Goal: Book appointment/travel/reservation

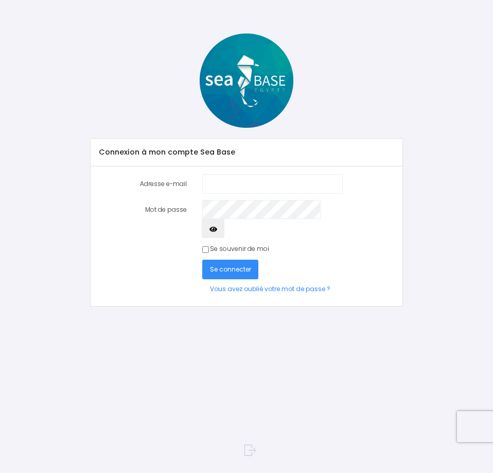
click at [299, 175] on input "Adresse e-mail" at bounding box center [272, 183] width 141 height 19
click at [266, 187] on input "Adresse e-mail" at bounding box center [272, 183] width 141 height 19
type input "[EMAIL_ADDRESS][DOMAIN_NAME]"
click at [333, 279] on link "Vous avez oublié votre mot de passe ?" at bounding box center [270, 288] width 136 height 19
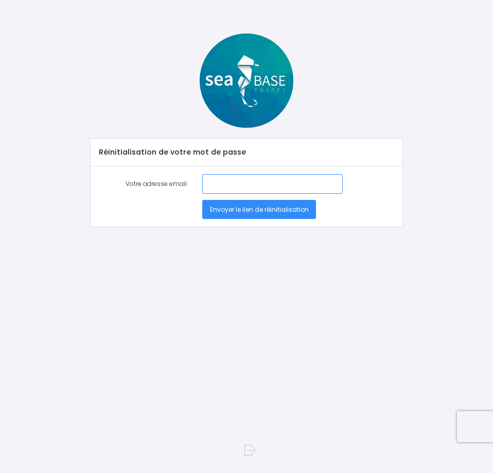
click at [254, 182] on input "Votre adresse email" at bounding box center [272, 183] width 141 height 19
drag, startPoint x: 246, startPoint y: 183, endPoint x: 395, endPoint y: 182, distance: 149.3
click at [395, 182] on div "Votre adresse email olivier.marois@airbus.com" at bounding box center [247, 183] width 313 height 19
type input "olivier.marois31@gmail.com"
click at [264, 214] on button "Envoyer le lien de réinitialisation" at bounding box center [259, 209] width 114 height 19
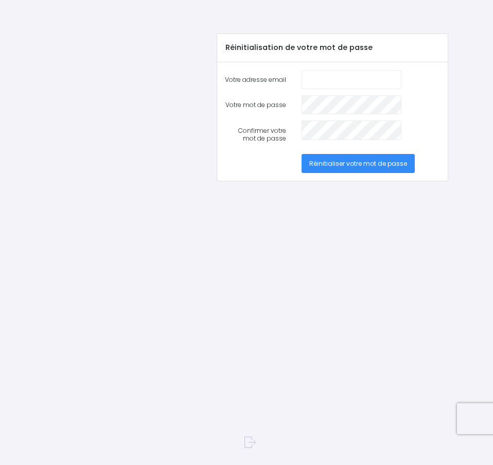
click at [364, 76] on input "Votre adresse email" at bounding box center [352, 79] width 100 height 19
type input "[EMAIL_ADDRESS][DOMAIN_NAME]"
click at [302, 154] on button "Réinitialiser votre mot de passe" at bounding box center [358, 163] width 113 height 19
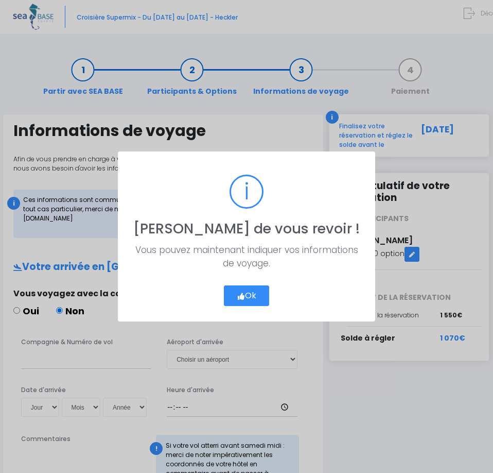
click at [256, 289] on button "Ok" at bounding box center [247, 295] width 46 height 21
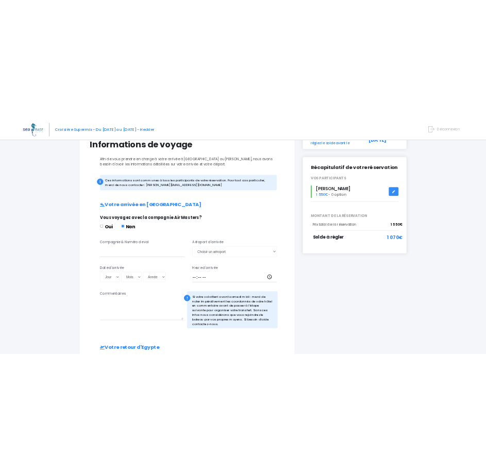
scroll to position [71, 0]
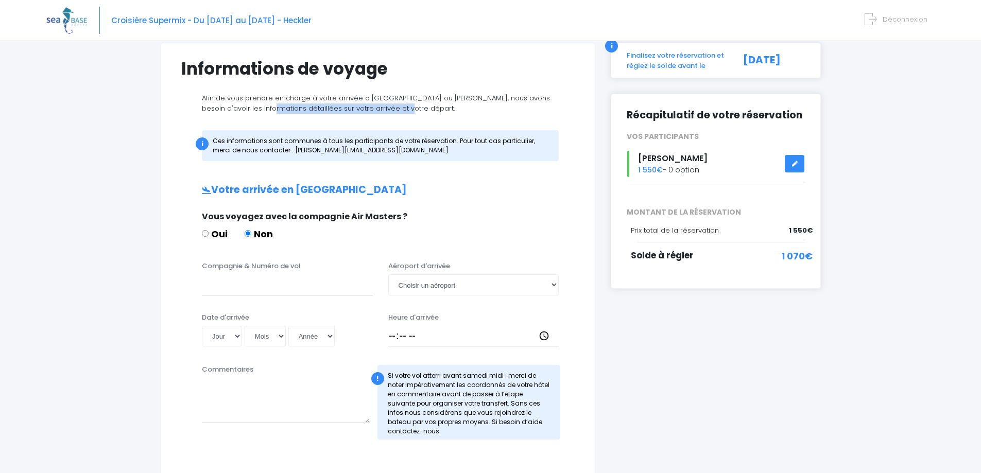
drag, startPoint x: 257, startPoint y: 105, endPoint x: 401, endPoint y: 107, distance: 143.7
click at [401, 107] on p "Afin de vous prendre en charge à votre arrivée à Hurghada ou Marsa Alam, nous a…" at bounding box center [377, 103] width 393 height 20
click at [402, 107] on p "Afin de vous prendre en charge à votre arrivée à Hurghada ou Marsa Alam, nous a…" at bounding box center [377, 103] width 393 height 20
click at [433, 285] on select "Choisir un aéroport Hurghada Marsa Alam" at bounding box center [473, 284] width 171 height 21
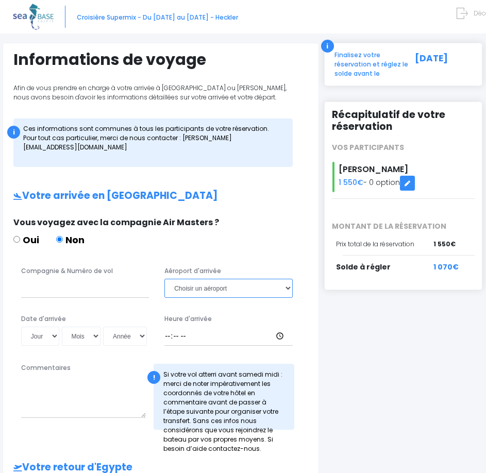
click at [198, 283] on select "Choisir un aéroport Hurghada Marsa Alam" at bounding box center [228, 288] width 128 height 19
select select "Hurghada"
click at [164, 279] on select "Choisir un aéroport Hurghada Marsa Alam" at bounding box center [228, 288] width 128 height 19
click at [119, 289] on input "Compagnie & Numéro de vol" at bounding box center [85, 288] width 128 height 19
click at [88, 287] on input "Compagnie & Numéro de vol" at bounding box center [85, 288] width 128 height 19
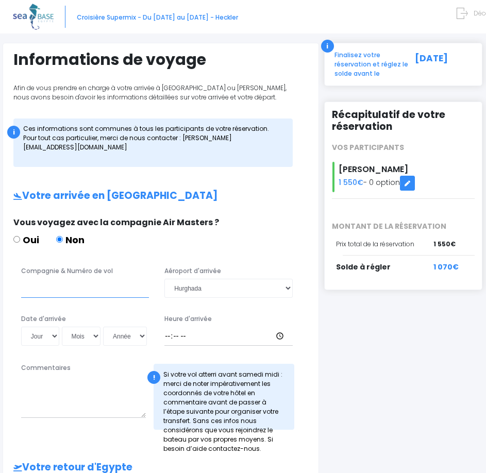
paste input "LH - 4480"
type input "LH - 4480"
click at [48, 337] on select "Jour 01 02 03 04 05 06 07 08 09 10 11 12 13 14 15 16 17 18 19 20 21 22 23 24 25…" at bounding box center [40, 335] width 38 height 19
select select "08"
click at [21, 326] on select "Jour 01 02 03 04 05 06 07 08 09 10 11 12 13 14 15 16 17 18 19 20 21 22 23 24 25…" at bounding box center [40, 335] width 38 height 19
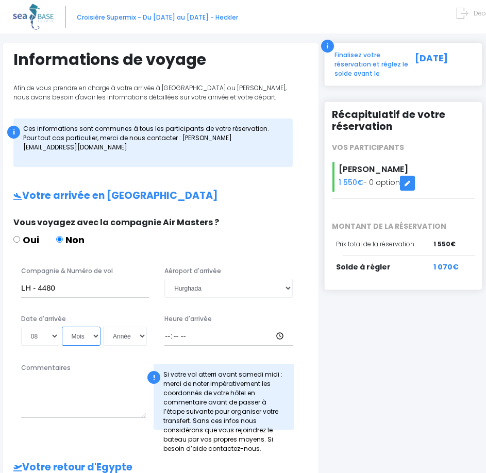
click at [79, 342] on select "Mois 01 02 03 04 05 06 07 08 09 10 11 12" at bounding box center [81, 335] width 39 height 19
select select "11"
click at [62, 326] on select "Mois 01 02 03 04 05 06 07 08 09 10 11 12" at bounding box center [81, 335] width 39 height 19
click at [126, 338] on select "Année 2045 2044 2043 2042 2041 2040 2039 2038 2037 2036 2035 2034 2033 2032 203…" at bounding box center [125, 335] width 44 height 19
select select "2025"
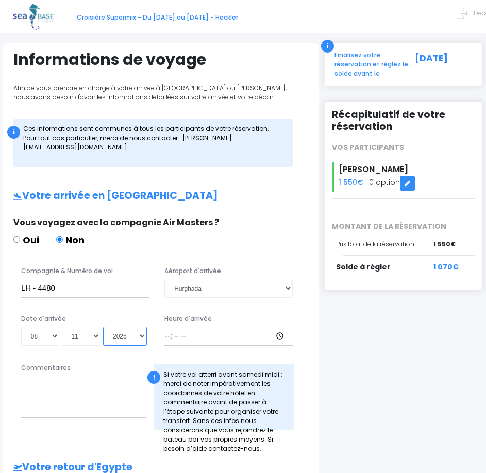
click at [103, 326] on select "Année 2045 2044 2043 2042 2041 2040 2039 2038 2037 2036 2035 2034 2033 2032 203…" at bounding box center [125, 335] width 44 height 19
type input "2025-11-08"
click at [201, 338] on input "Heure d'arrivée" at bounding box center [228, 335] width 128 height 19
type input "18:00"
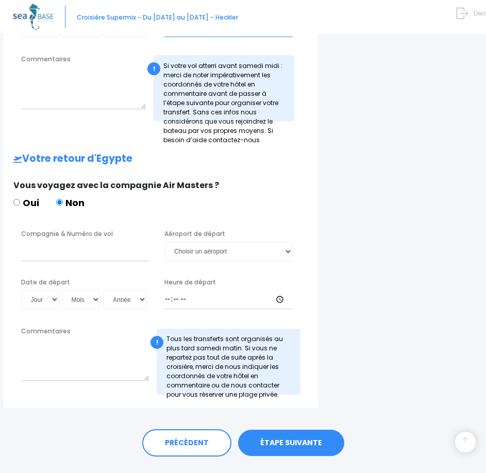
scroll to position [380, 0]
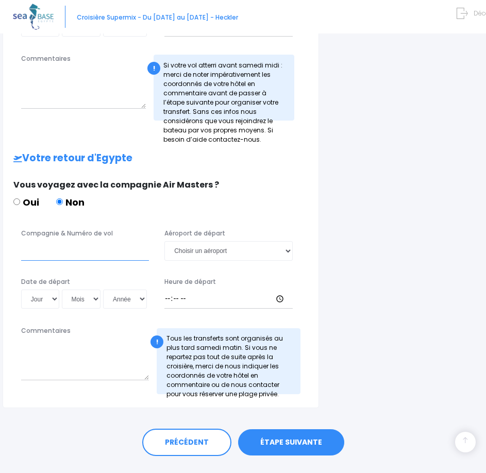
click at [48, 248] on input "Compagnie & Numéro de vol" at bounding box center [85, 250] width 128 height 19
paste input "SN - 3336"
type input "SN - 3336"
click at [206, 251] on select "Choisir un aéroport Hurghada Marsa Alam" at bounding box center [228, 250] width 128 height 19
select select "Hurghada"
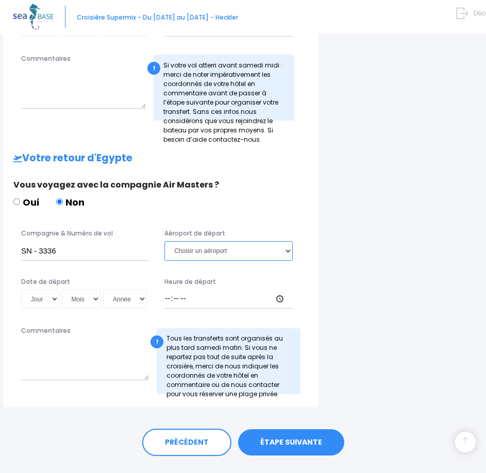
click at [164, 241] on select "Choisir un aéroport Hurghada Marsa Alam" at bounding box center [228, 250] width 128 height 19
click at [38, 301] on select "Jour 01 02 03 04 05 06 07 08 09 10 11 12 13 14 15 16 17 18 19 20 21 22 23 24 25…" at bounding box center [40, 298] width 38 height 19
select select "15"
click at [21, 289] on select "Jour 01 02 03 04 05 06 07 08 09 10 11 12 13 14 15 16 17 18 19 20 21 22 23 24 25…" at bounding box center [40, 298] width 38 height 19
click at [77, 300] on select "Mois 01 02 03 04 05 06 07 08 09 10 11 12" at bounding box center [81, 298] width 39 height 19
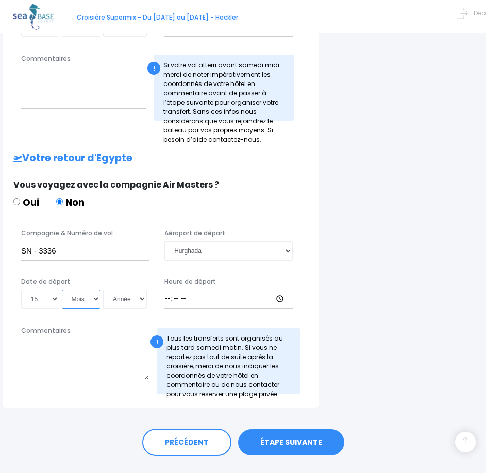
select select "11"
click at [62, 289] on select "Mois 01 02 03 04 05 06 07 08 09 10 11 12" at bounding box center [81, 298] width 39 height 19
click at [120, 300] on select "Année 2045 2044 2043 2042 2041 2040 2039 2038 2037 2036 2035 2034 2033 2032 203…" at bounding box center [125, 298] width 44 height 19
select select "2025"
click at [103, 289] on select "Année 2045 2044 2043 2042 2041 2040 2039 2038 2037 2036 2035 2034 2033 2032 203…" at bounding box center [125, 298] width 44 height 19
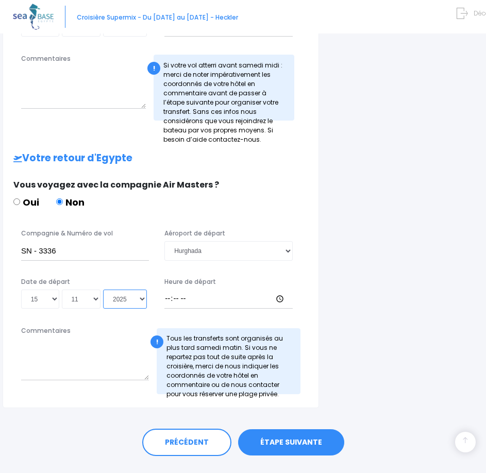
type input "2025-11-15"
click at [174, 301] on input "Heure de départ" at bounding box center [228, 298] width 128 height 19
click at [168, 300] on input "Heure de départ" at bounding box center [228, 298] width 128 height 19
type input "23:00"
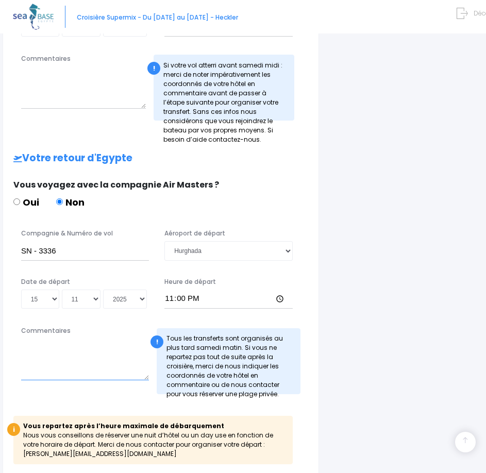
click at [75, 371] on textarea "Commentaires" at bounding box center [85, 359] width 128 height 42
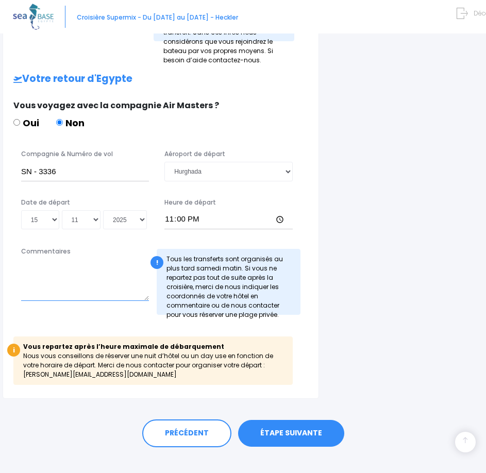
scroll to position [475, 0]
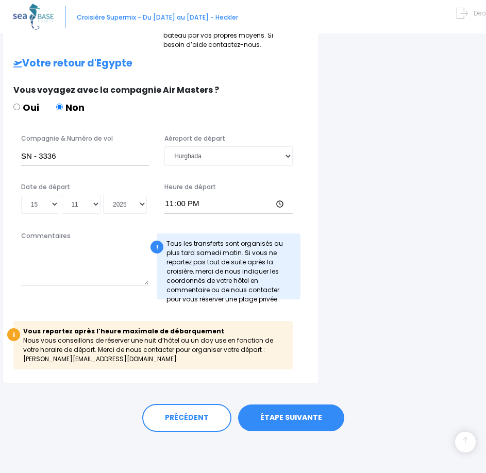
click at [299, 419] on link "ÉTAPE SUIVANTE" at bounding box center [291, 417] width 106 height 27
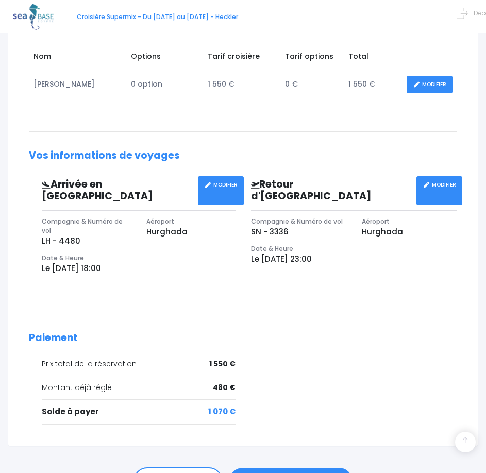
scroll to position [137, 0]
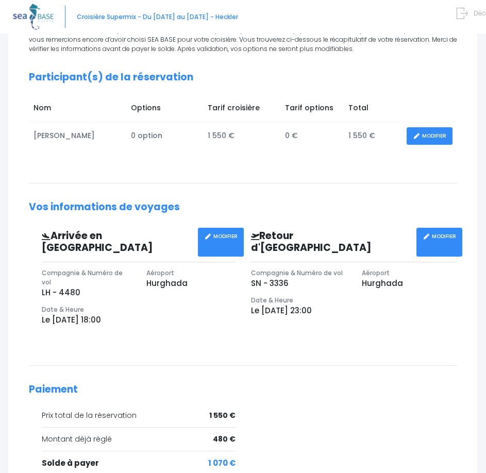
click at [422, 133] on link "MODIFIER" at bounding box center [429, 136] width 46 height 18
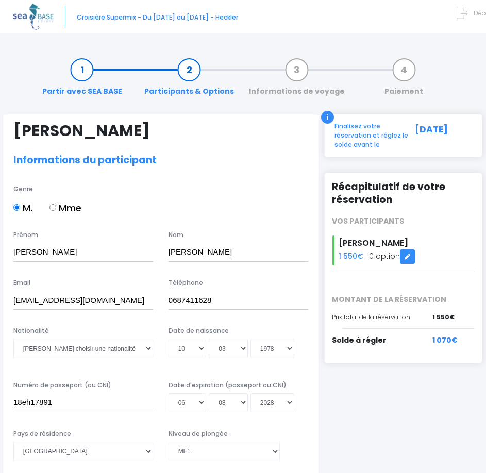
select select "MF1"
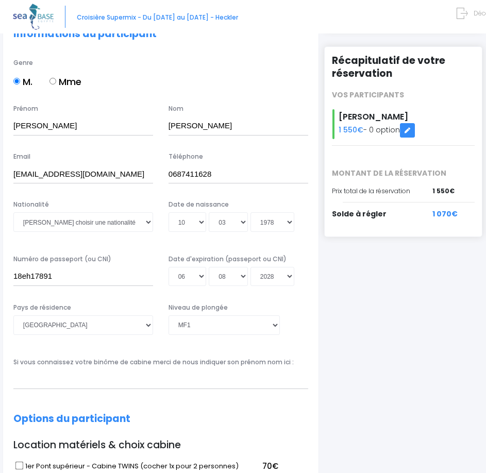
scroll to position [154, 0]
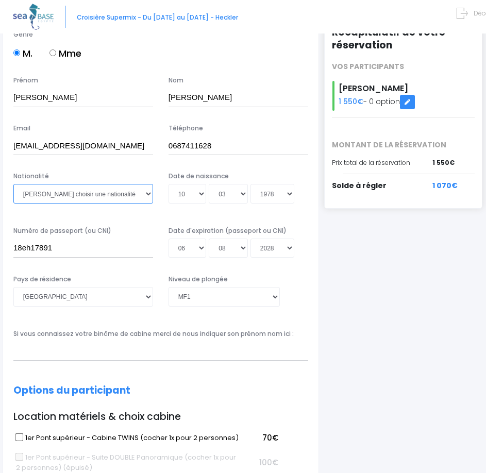
click at [134, 195] on select "Veuillez choisir une nationalité [DEMOGRAPHIC_DATA] Algerienne Allemande [GEOGR…" at bounding box center [83, 193] width 140 height 19
select select "Française"
click at [13, 184] on select "Veuillez choisir une nationalité [DEMOGRAPHIC_DATA] Algerienne Allemande [GEOGR…" at bounding box center [83, 193] width 140 height 19
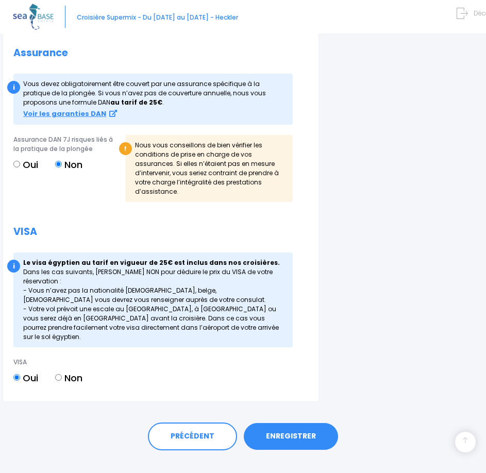
scroll to position [1015, 0]
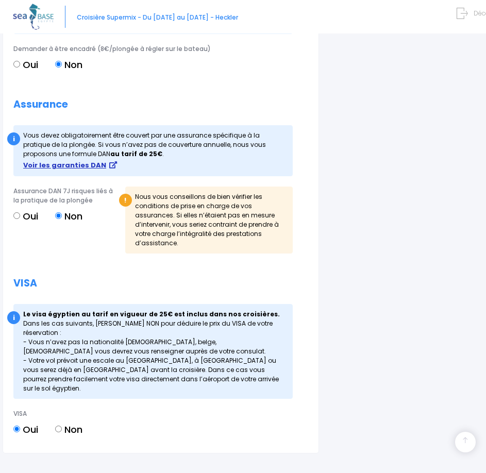
click at [77, 164] on strong "Voir les garanties DAN" at bounding box center [64, 165] width 83 height 10
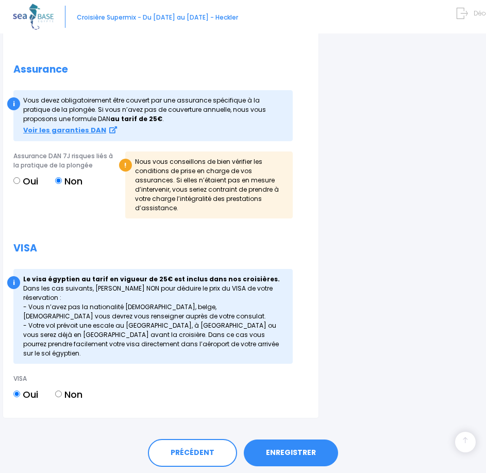
scroll to position [1066, 0]
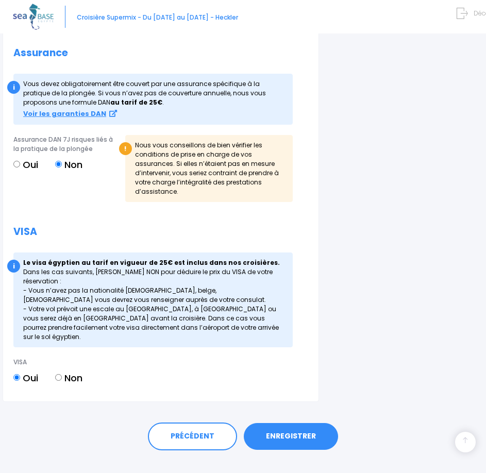
click at [281, 423] on link "ENREGISTRER" at bounding box center [291, 436] width 94 height 27
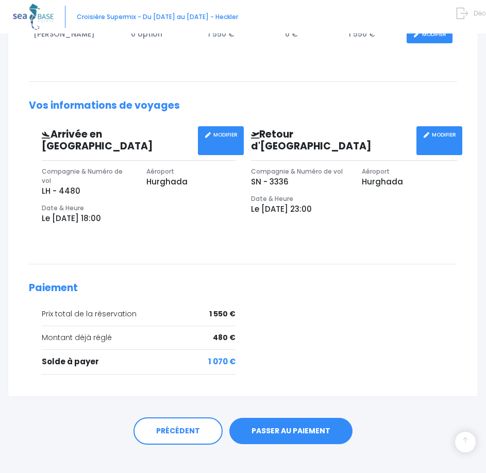
scroll to position [240, 0]
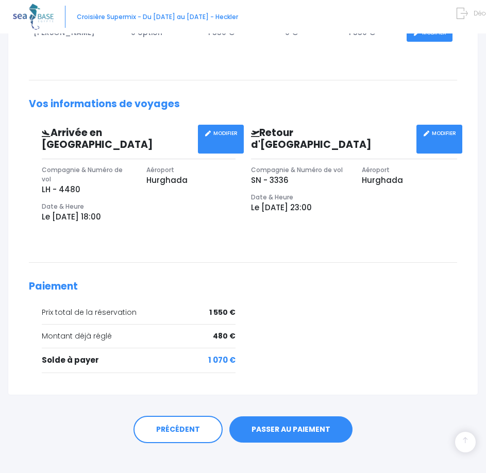
click at [282, 420] on link "PASSER AU PAIEMENT" at bounding box center [290, 429] width 123 height 27
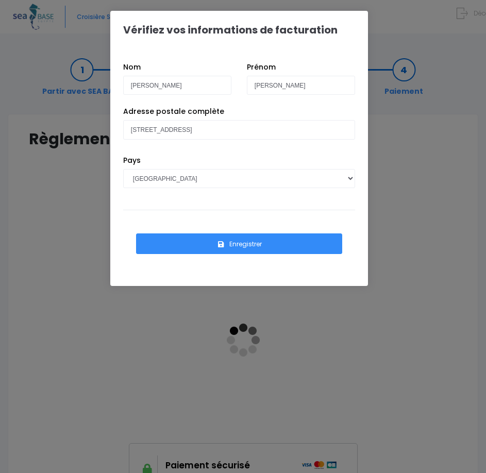
click at [217, 244] on icon "submit" at bounding box center [220, 244] width 9 height 0
